Goal: Information Seeking & Learning: Learn about a topic

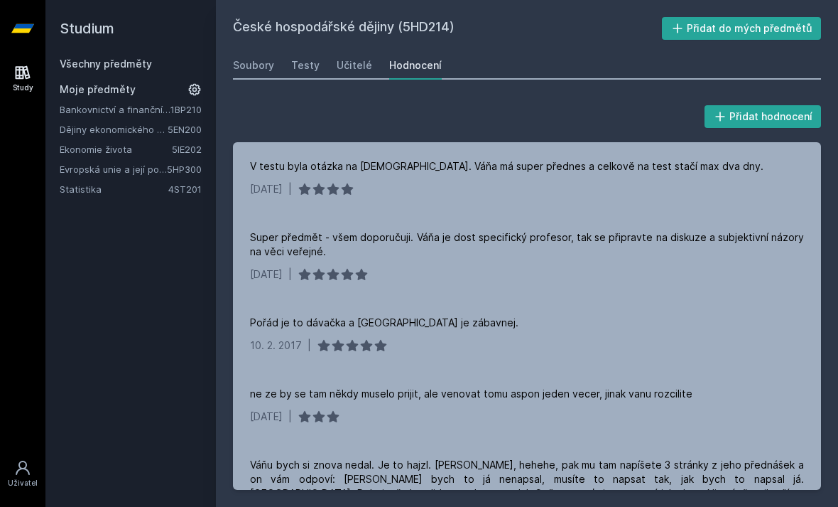
click at [140, 69] on link "Všechny předměty" at bounding box center [106, 64] width 92 height 12
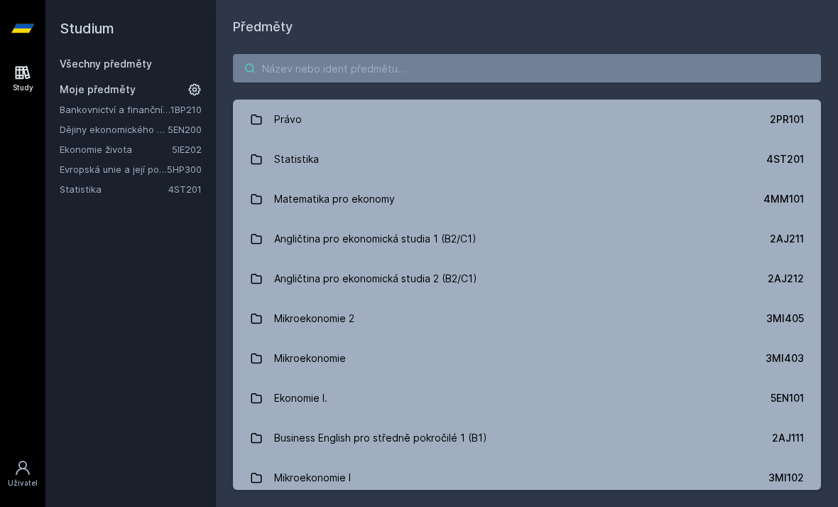
click at [380, 67] on input "search" at bounding box center [527, 68] width 588 height 28
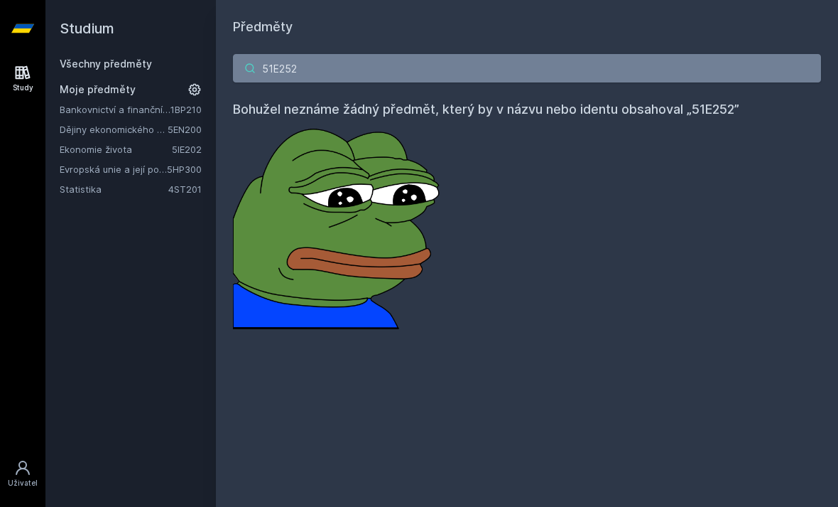
click at [718, 74] on input "51E252" at bounding box center [527, 68] width 588 height 28
type input "5IE252"
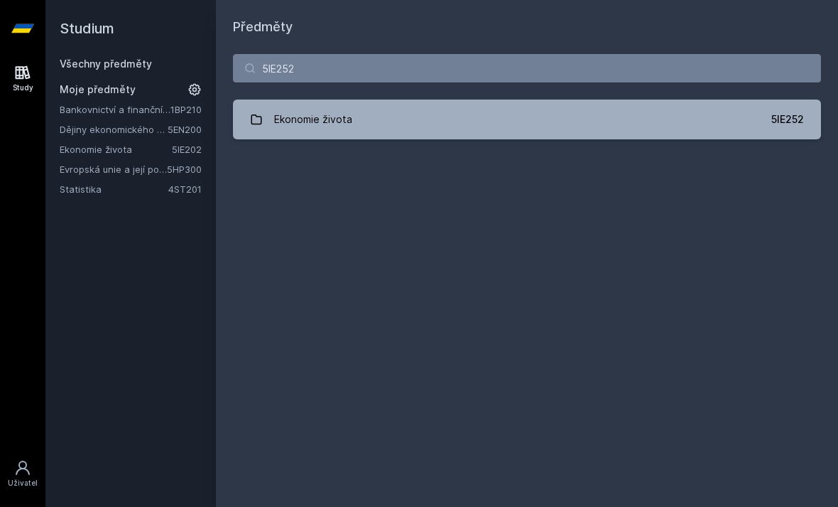
click at [443, 120] on link "Ekonomie života 5IE252" at bounding box center [527, 119] width 588 height 40
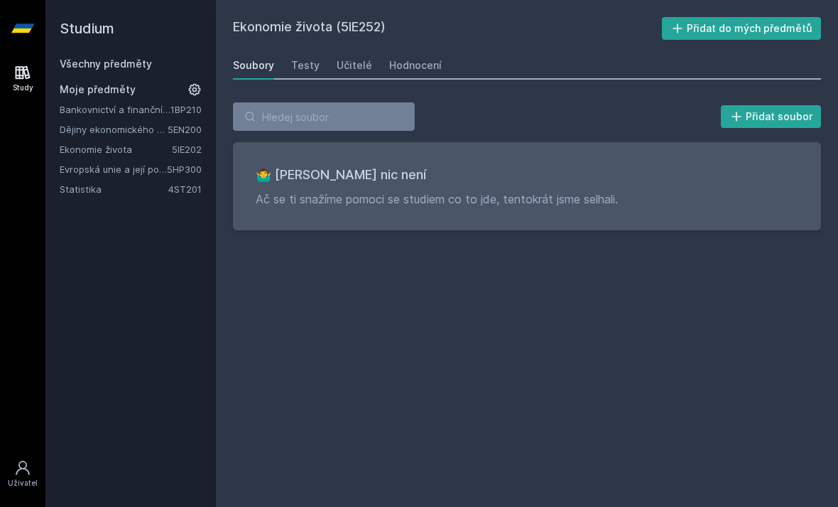
click at [117, 144] on link "Ekonomie života" at bounding box center [116, 149] width 112 height 14
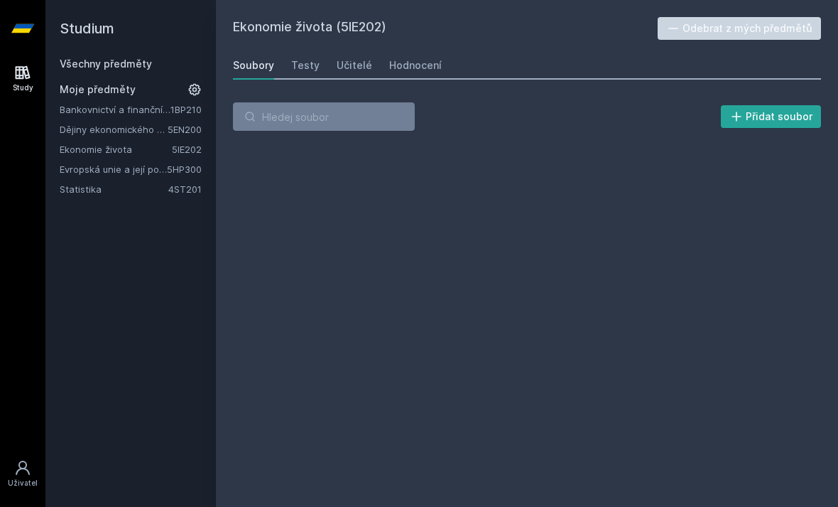
click at [341, 66] on div "Učitelé" at bounding box center [355, 65] width 36 height 14
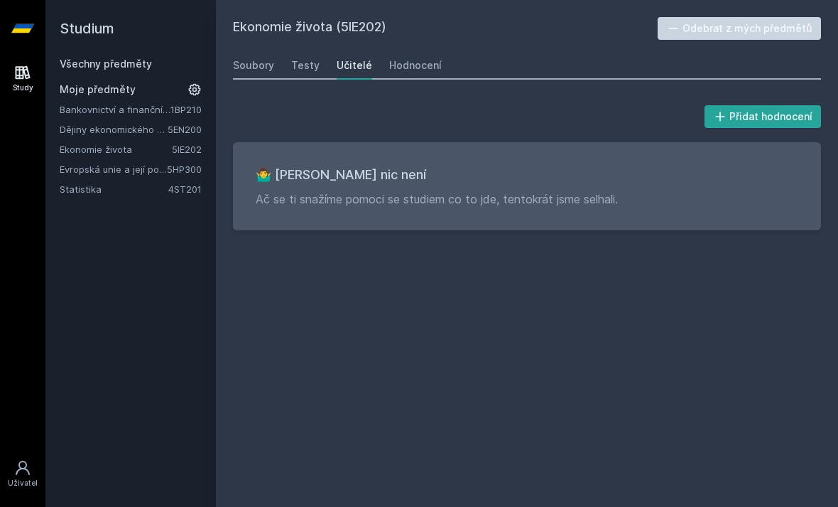
click at [411, 60] on div "Hodnocení" at bounding box center [415, 65] width 53 height 14
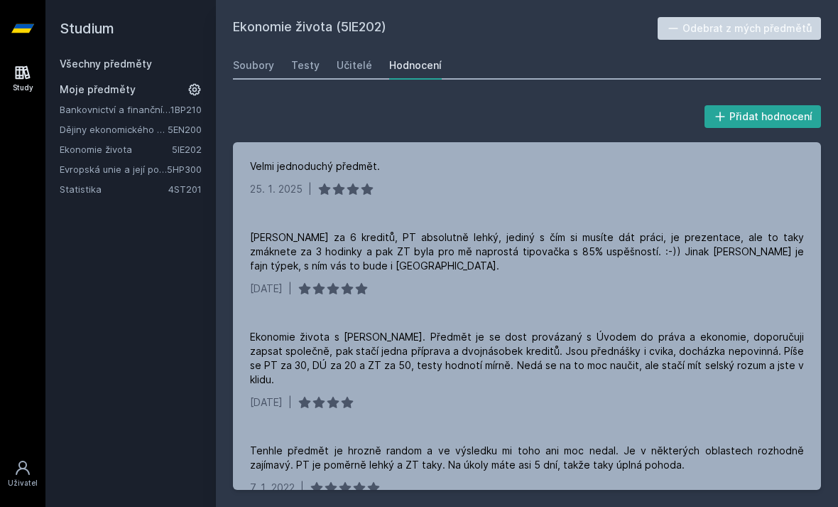
click at [593, 3] on div "Ekonomie života (5IE202) Odebrat z mých předmětů [GEOGRAPHIC_DATA] Testy Učitel…" at bounding box center [527, 253] width 622 height 507
